Goal: Transaction & Acquisition: Purchase product/service

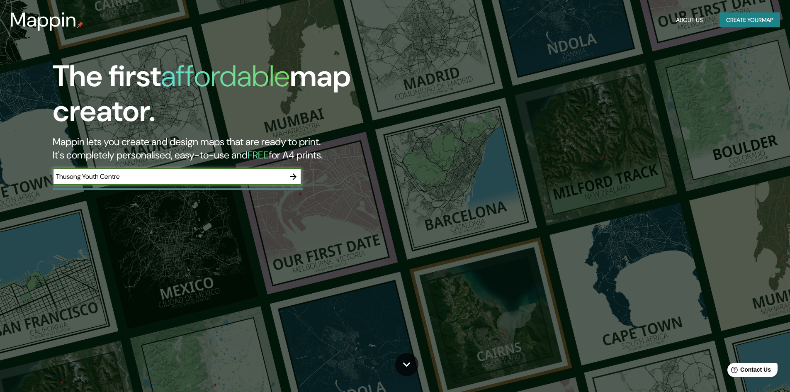
type input "Thusong Youth Centre"
click at [294, 173] on icon "button" at bounding box center [293, 177] width 10 height 10
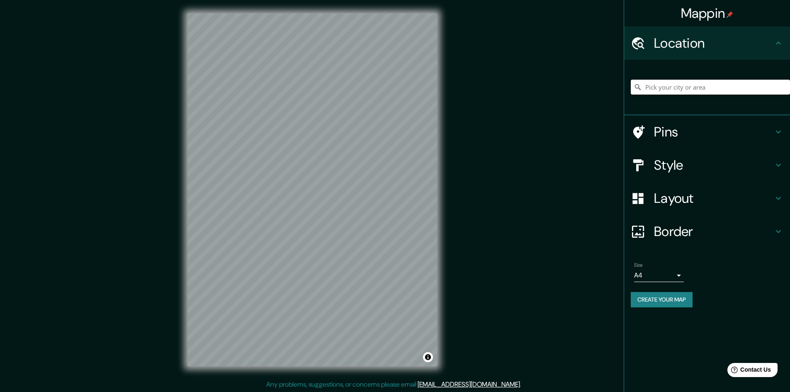
click at [717, 88] on input "Pick your city or area" at bounding box center [710, 87] width 159 height 15
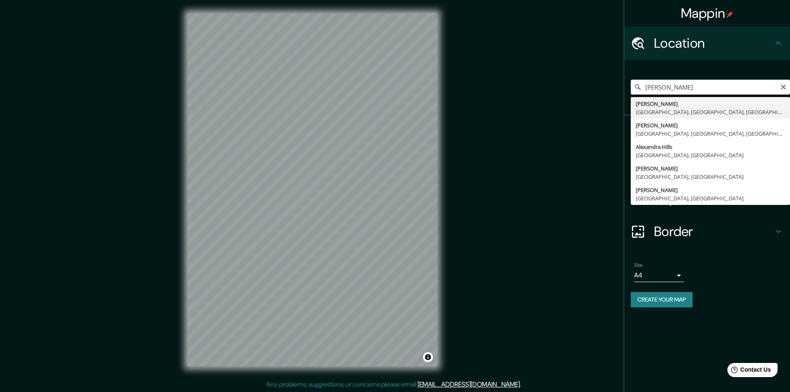
type input "Alexandra, [GEOGRAPHIC_DATA], [GEOGRAPHIC_DATA], [GEOGRAPHIC_DATA]"
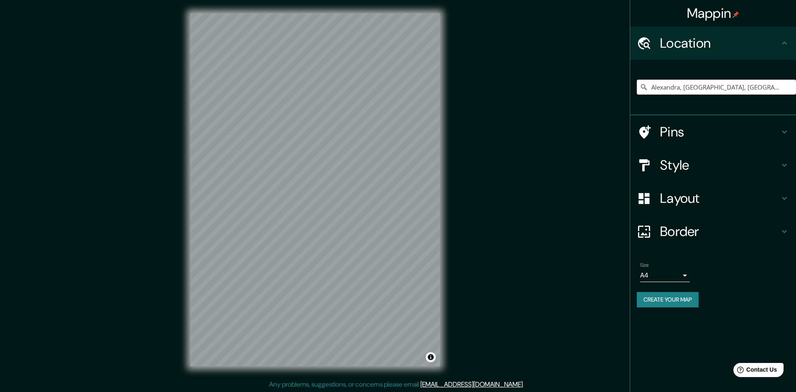
click at [678, 276] on body "Mappin Location [GEOGRAPHIC_DATA], [GEOGRAPHIC_DATA], [GEOGRAPHIC_DATA], [GEOGR…" at bounding box center [398, 196] width 796 height 392
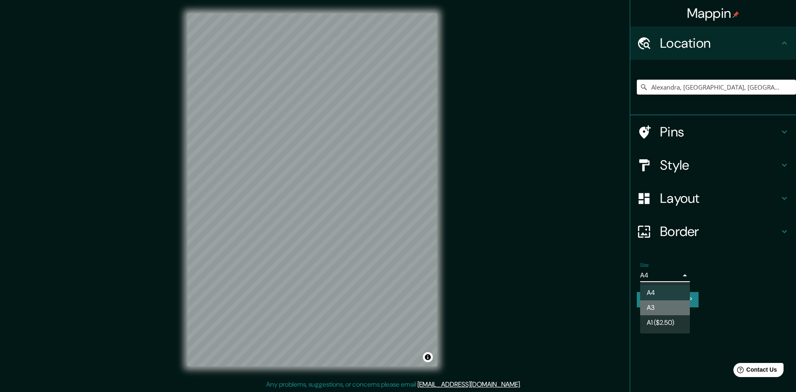
click at [674, 306] on li "A3" at bounding box center [666, 307] width 50 height 15
type input "a4"
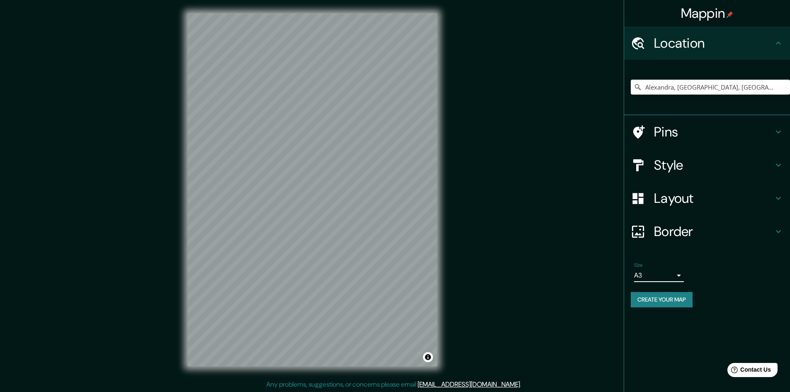
click at [749, 135] on h4 "Pins" at bounding box center [713, 132] width 119 height 17
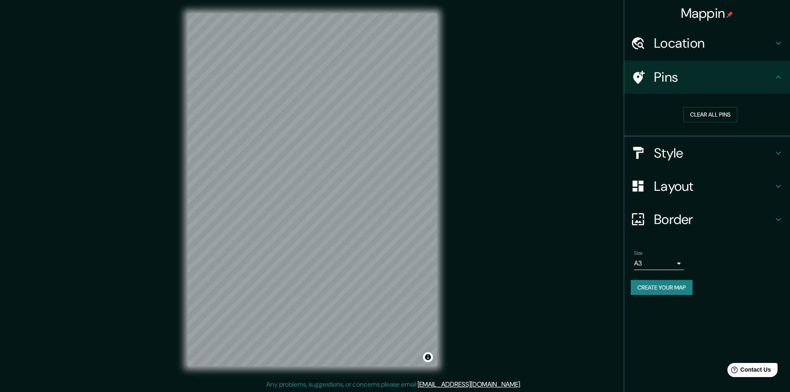
click at [757, 151] on h4 "Style" at bounding box center [713, 153] width 119 height 17
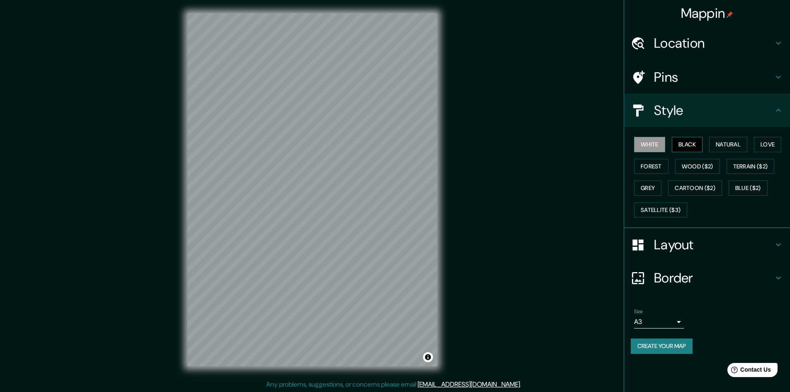
click at [683, 146] on button "Black" at bounding box center [687, 144] width 31 height 15
click at [723, 149] on button "Natural" at bounding box center [728, 144] width 38 height 15
click at [777, 147] on button "Love" at bounding box center [767, 144] width 27 height 15
click at [662, 170] on button "Forest" at bounding box center [651, 166] width 34 height 15
click at [651, 190] on button "Grey" at bounding box center [647, 187] width 27 height 15
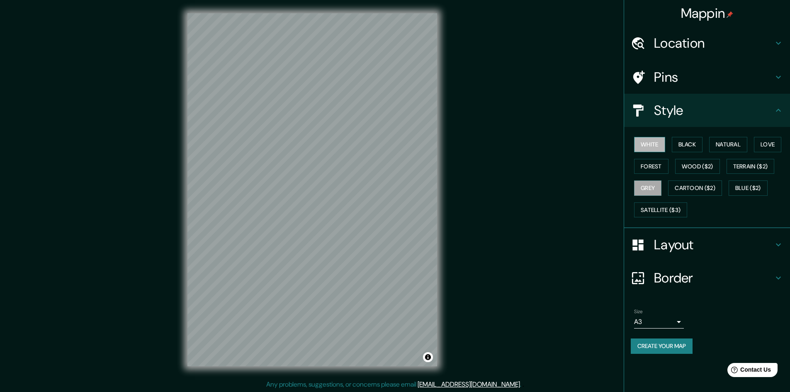
click at [651, 144] on button "White" at bounding box center [649, 144] width 31 height 15
click at [709, 238] on h4 "Layout" at bounding box center [713, 244] width 119 height 17
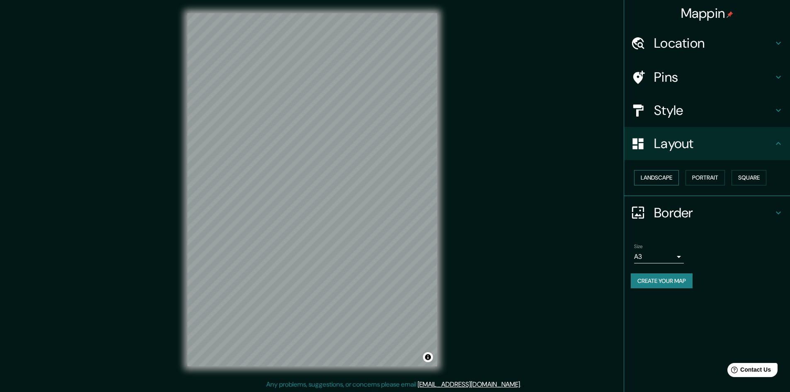
click at [670, 177] on button "Landscape" at bounding box center [656, 177] width 45 height 15
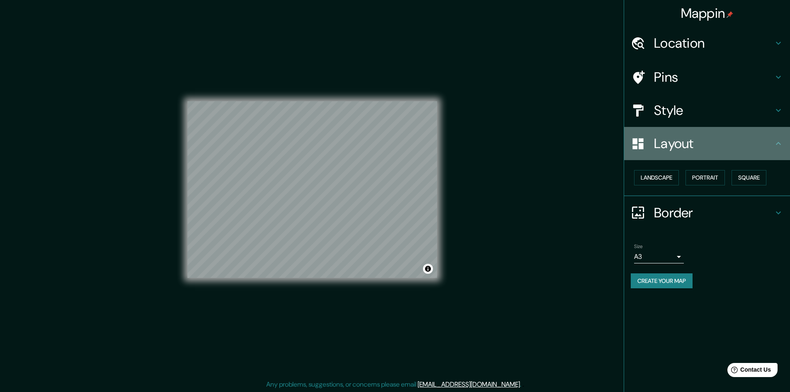
click at [709, 140] on h4 "Layout" at bounding box center [713, 143] width 119 height 17
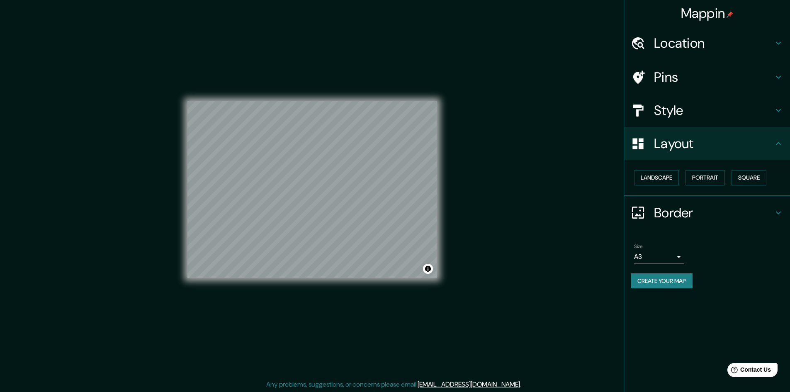
click at [708, 219] on h4 "Border" at bounding box center [713, 213] width 119 height 17
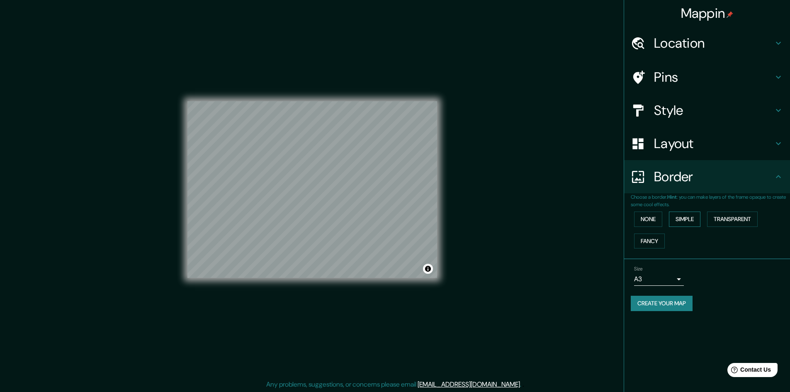
click at [684, 219] on button "Simple" at bounding box center [685, 219] width 32 height 15
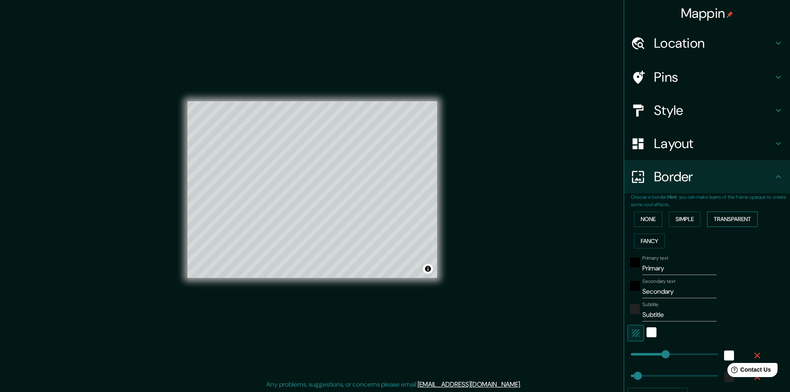
click at [729, 217] on button "Transparent" at bounding box center [732, 219] width 51 height 15
click at [645, 239] on button "Fancy" at bounding box center [649, 241] width 31 height 15
click at [732, 222] on button "Transparent" at bounding box center [732, 219] width 51 height 15
click at [653, 270] on input "Primary" at bounding box center [680, 268] width 74 height 13
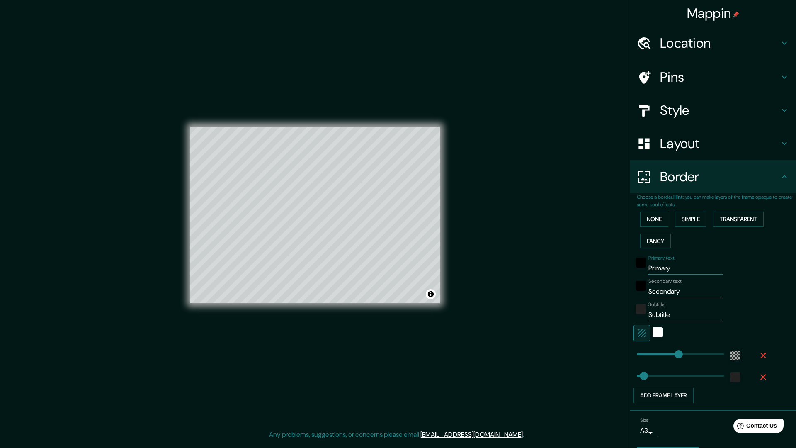
type input "289"
type input "48"
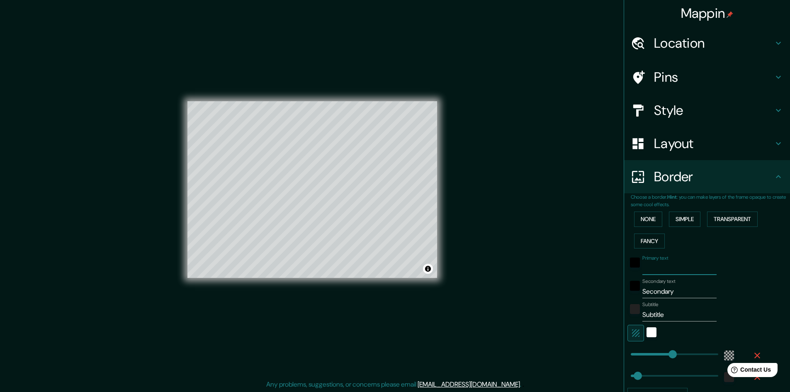
click at [660, 289] on input "Secondary" at bounding box center [680, 291] width 74 height 13
type input "289"
type input "48"
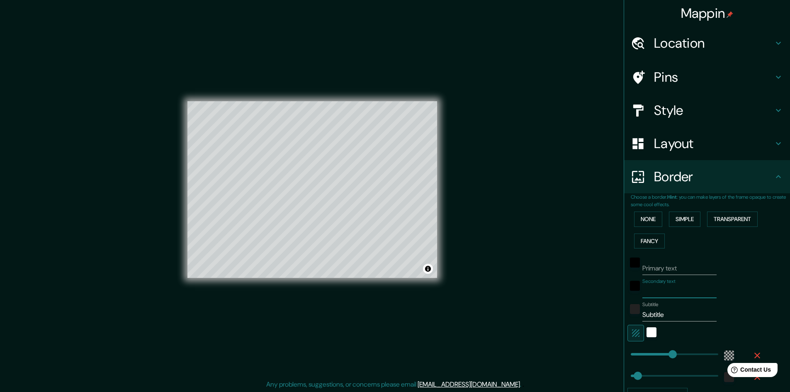
click at [648, 318] on input "Subtitle" at bounding box center [680, 314] width 74 height 13
type input "289"
type input "48"
type input "289"
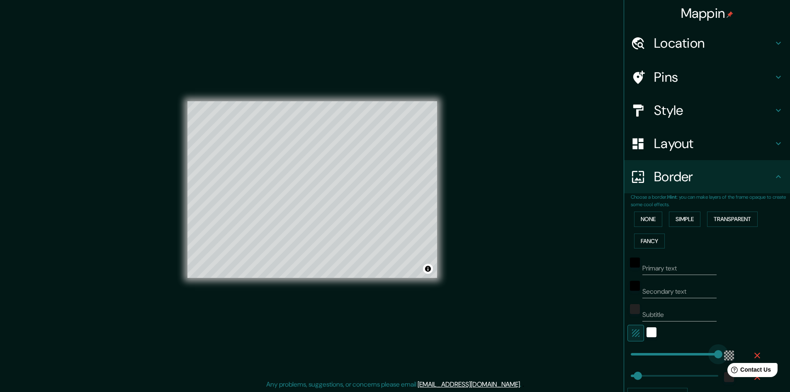
type input "91"
type input "48"
type input "0"
drag, startPoint x: 662, startPoint y: 356, endPoint x: 602, endPoint y: 373, distance: 61.9
type input "48"
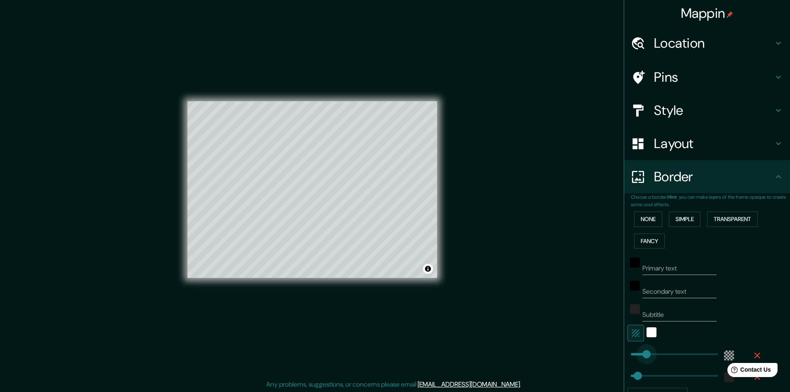
type input "602"
drag, startPoint x: 641, startPoint y: 353, endPoint x: 726, endPoint y: 349, distance: 86.0
type input "48"
type input "306"
drag, startPoint x: 674, startPoint y: 357, endPoint x: 669, endPoint y: 358, distance: 5.0
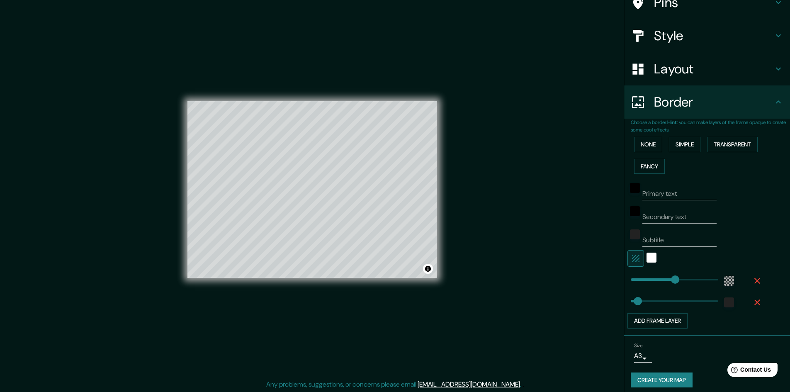
scroll to position [80, 0]
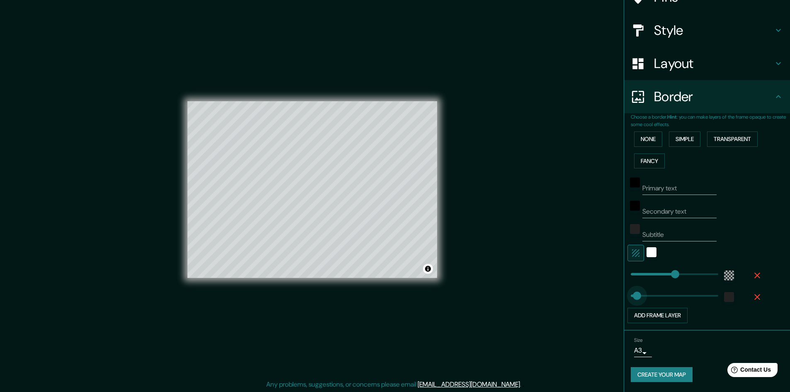
type input "0"
drag, startPoint x: 631, startPoint y: 297, endPoint x: 606, endPoint y: 297, distance: 24.5
type input "37"
type input "46"
type input "83"
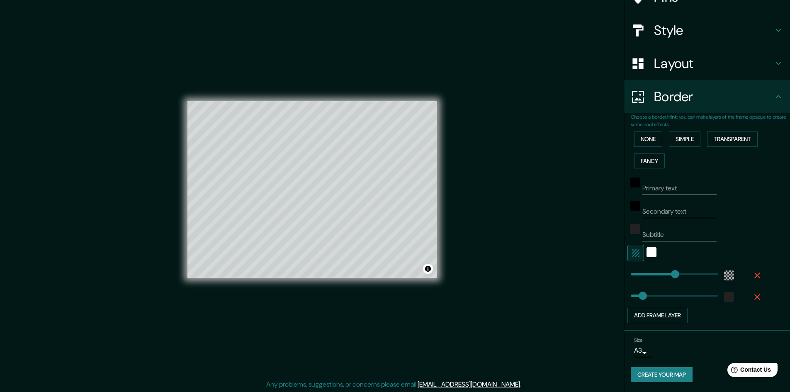
type input "37"
type input "31"
click at [632, 251] on icon "button" at bounding box center [635, 252] width 7 height 7
click at [634, 252] on icon "button" at bounding box center [636, 253] width 10 height 10
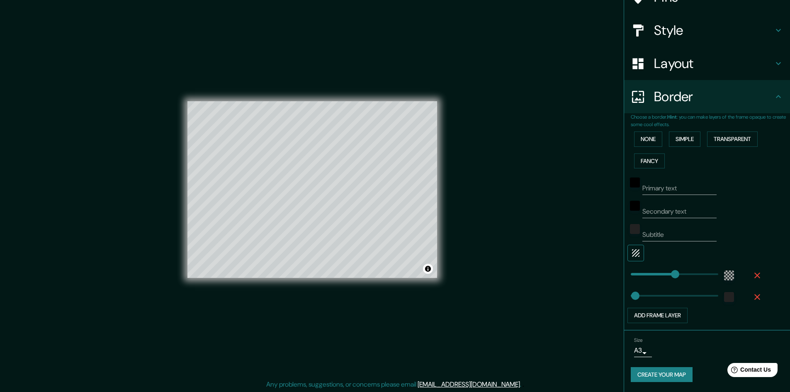
click at [634, 252] on icon "button" at bounding box center [636, 253] width 10 height 10
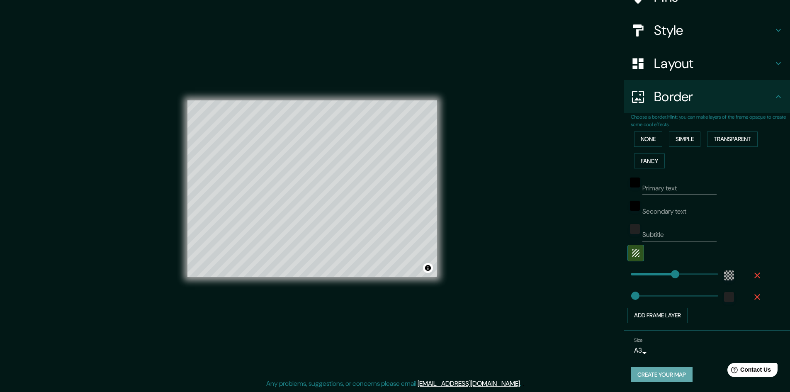
click at [670, 374] on button "Create your map" at bounding box center [662, 374] width 62 height 15
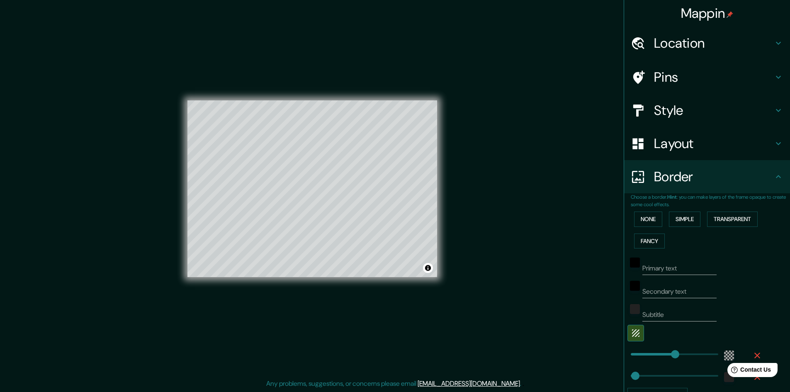
scroll to position [0, 0]
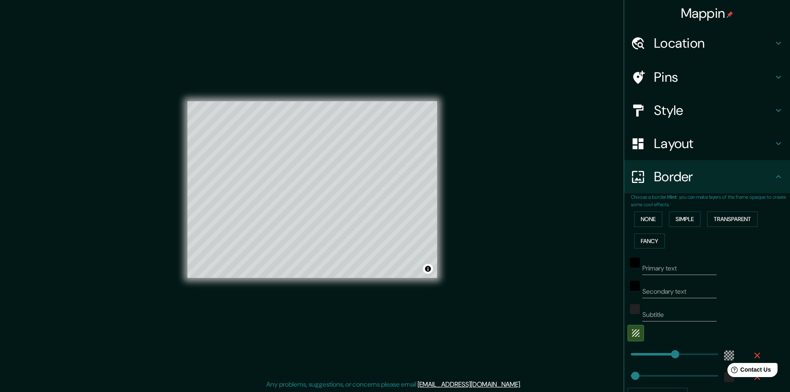
click at [702, 45] on h4 "Location" at bounding box center [713, 43] width 119 height 17
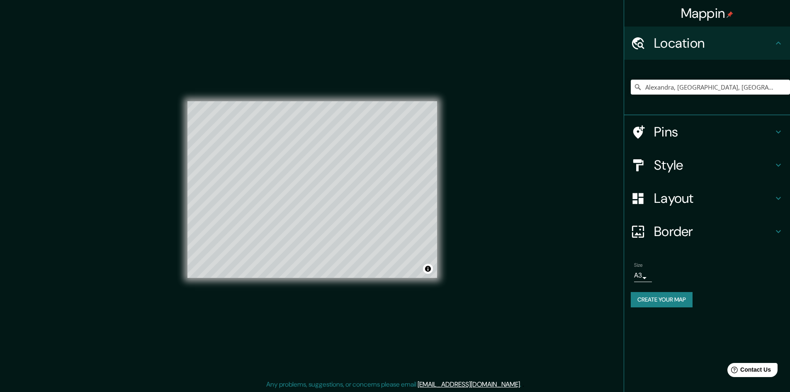
click at [702, 45] on h4 "Location" at bounding box center [713, 43] width 119 height 17
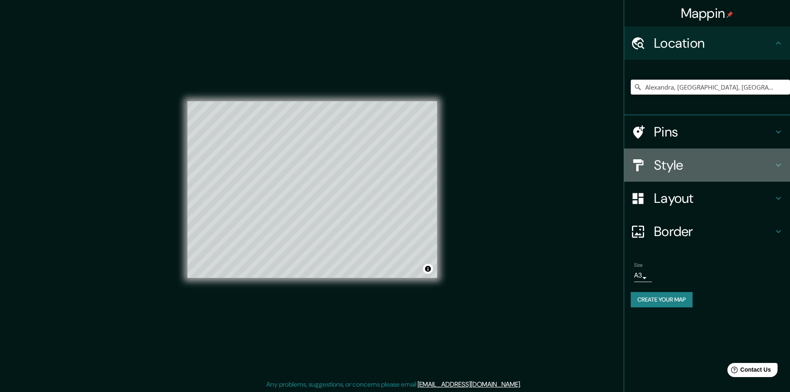
click at [724, 170] on h4 "Style" at bounding box center [713, 165] width 119 height 17
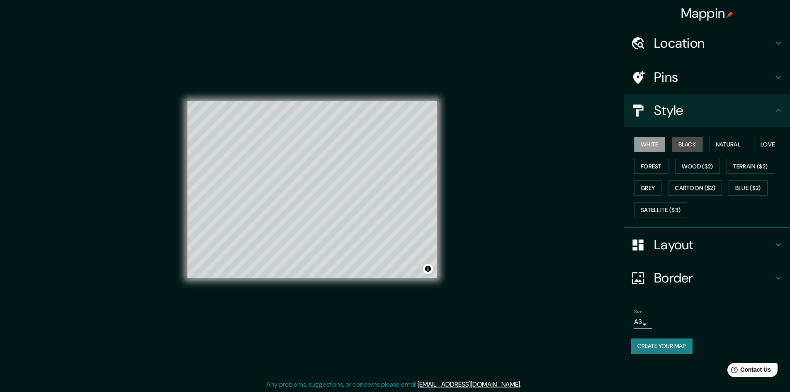
click at [679, 144] on button "Black" at bounding box center [687, 144] width 31 height 15
click at [660, 352] on button "Create your map" at bounding box center [662, 346] width 62 height 15
click at [679, 350] on div "Create your map" at bounding box center [707, 346] width 153 height 15
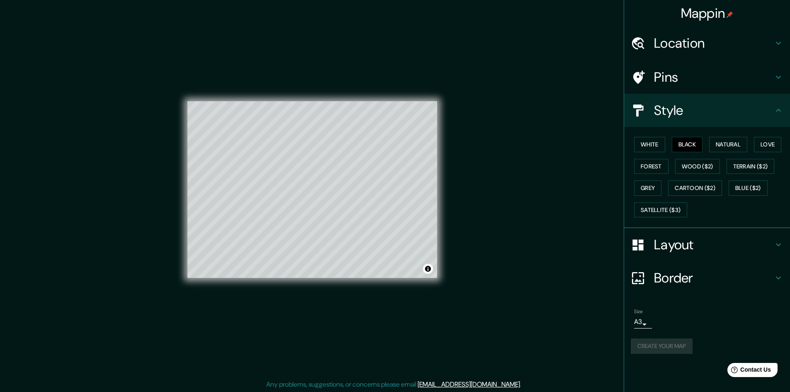
scroll to position [1, 0]
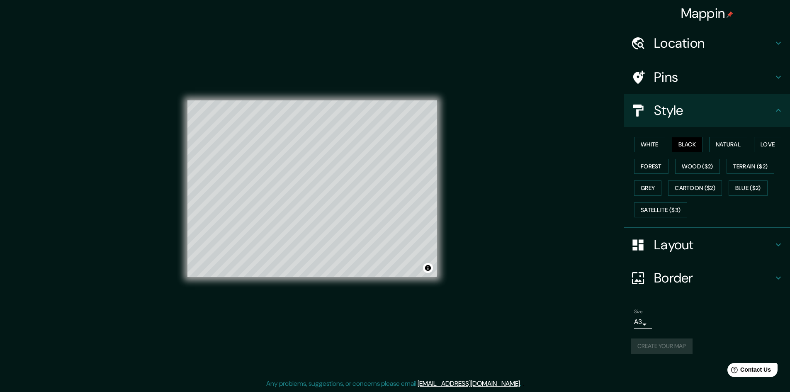
click at [666, 351] on div "Create your map" at bounding box center [707, 346] width 153 height 15
click at [687, 271] on h4 "Border" at bounding box center [713, 278] width 119 height 17
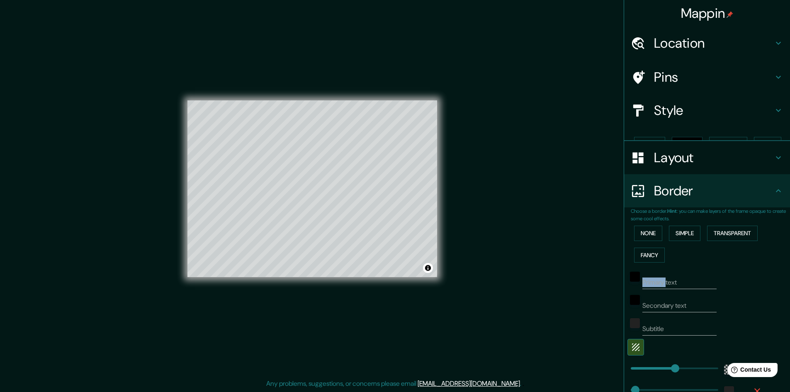
click at [687, 271] on div "Choose a border. Hint : you can make layers of the frame opaque to create some …" at bounding box center [710, 312] width 159 height 210
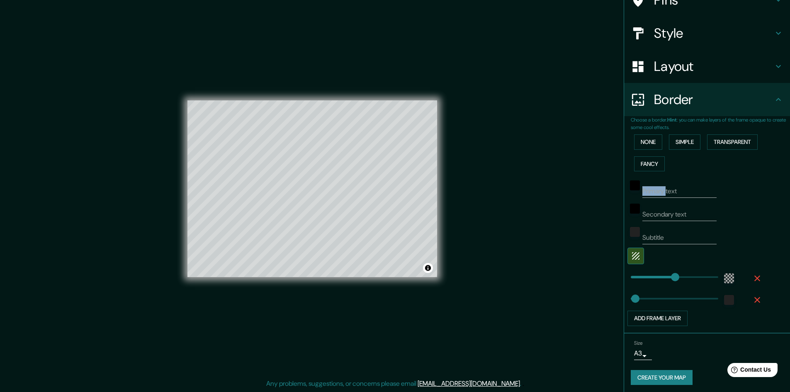
scroll to position [80, 0]
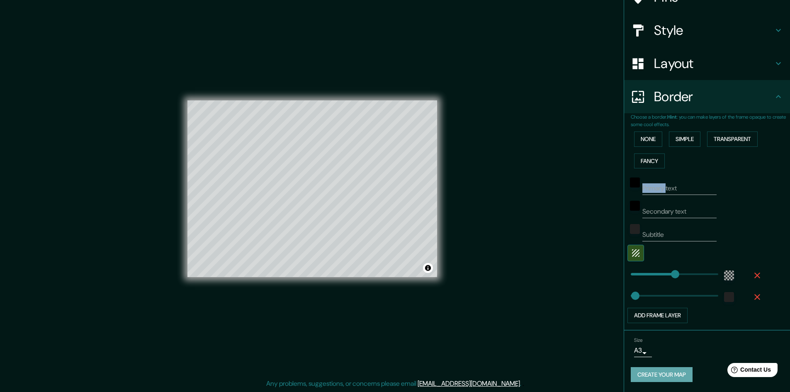
click at [660, 372] on button "Create your map" at bounding box center [662, 374] width 62 height 15
